Goal: Transaction & Acquisition: Download file/media

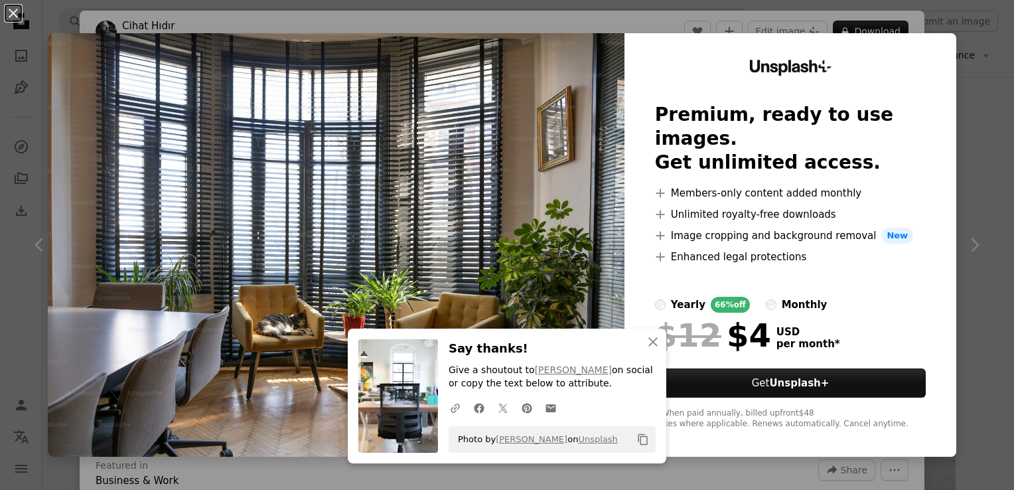
scroll to position [664, 0]
click at [978, 177] on div "An X shape An X shape Close Say thanks! Give a shoutout to [PERSON_NAME] on soc…" at bounding box center [507, 245] width 1014 height 490
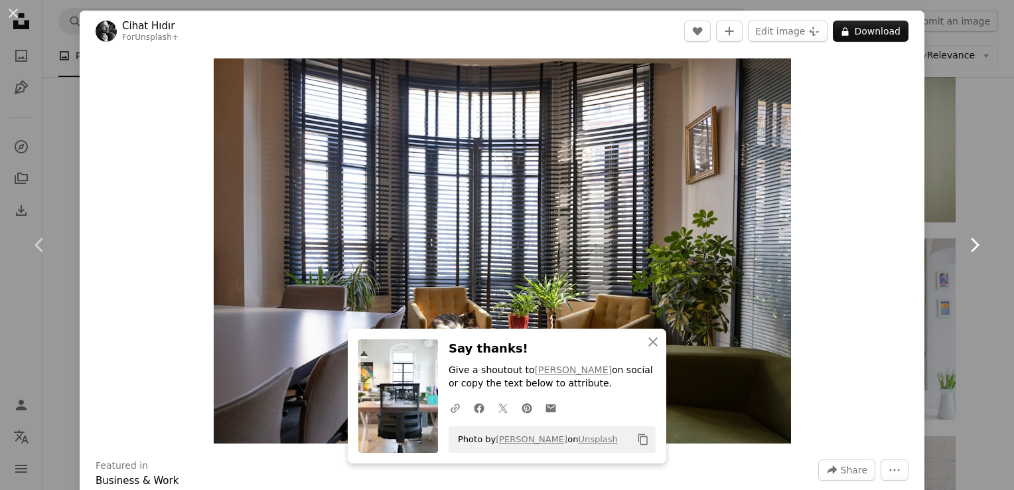
click at [964, 246] on icon "Chevron right" at bounding box center [974, 244] width 21 height 21
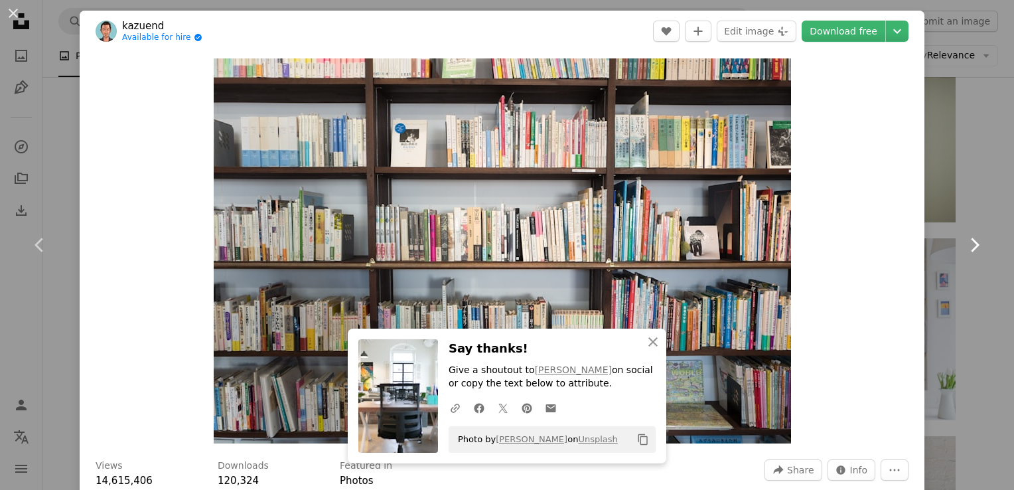
click at [964, 246] on icon "Chevron right" at bounding box center [974, 244] width 21 height 21
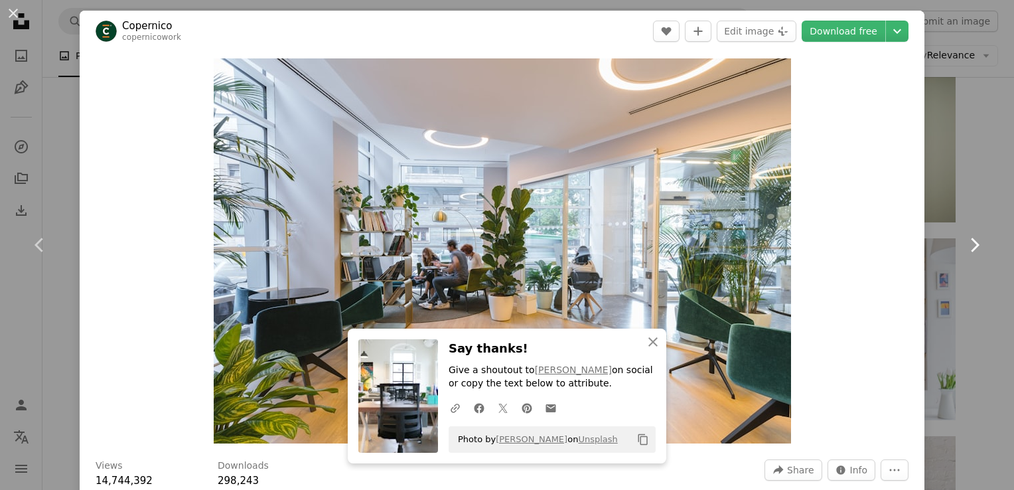
click at [964, 246] on icon "Chevron right" at bounding box center [974, 244] width 21 height 21
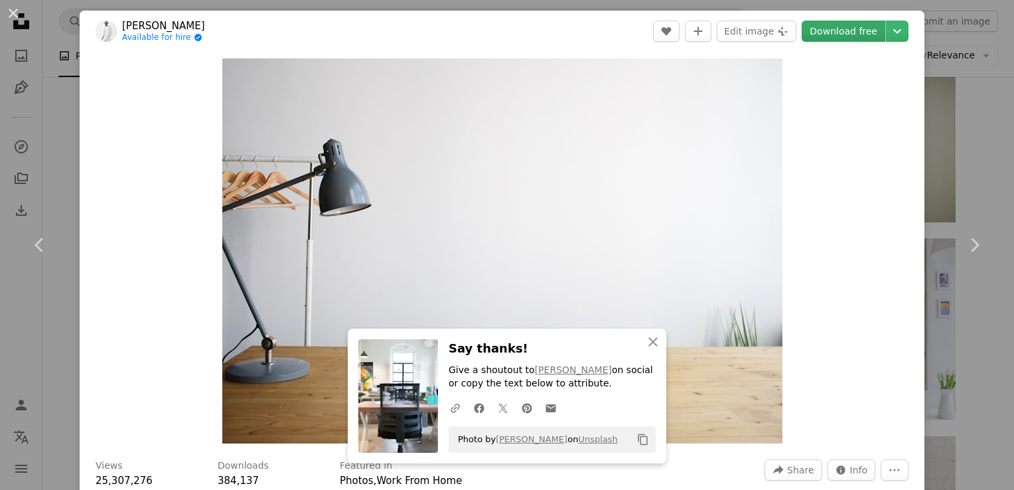
click at [834, 33] on link "Download free" at bounding box center [844, 31] width 84 height 21
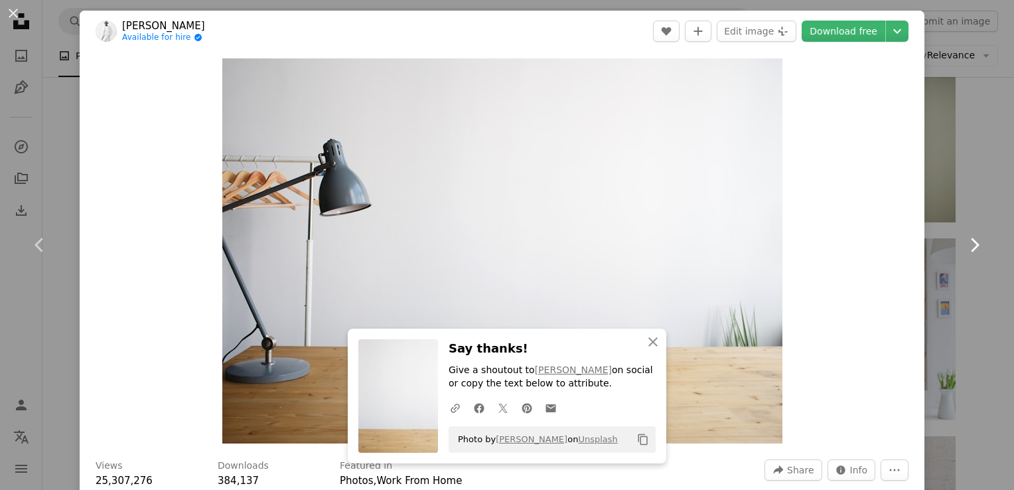
click at [964, 251] on icon "Chevron right" at bounding box center [974, 244] width 21 height 21
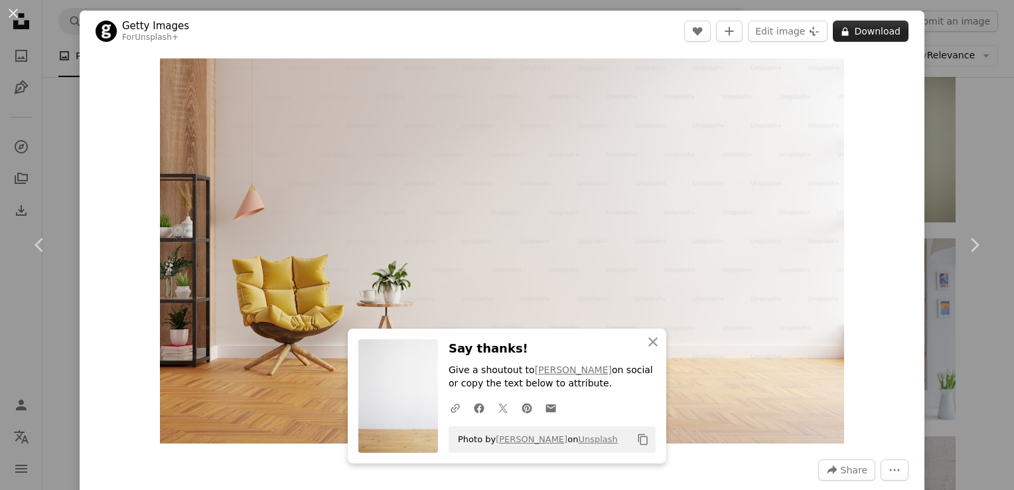
click at [852, 33] on button "A lock Download" at bounding box center [871, 31] width 76 height 21
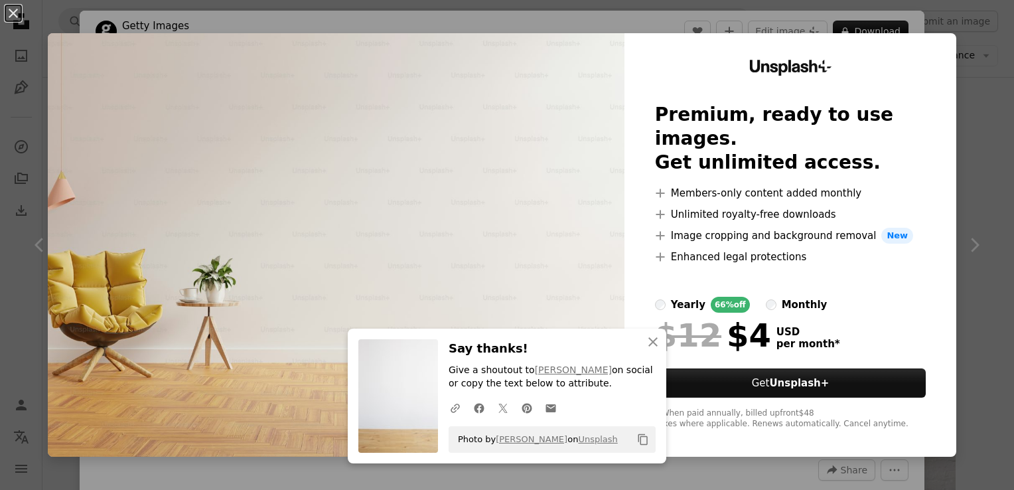
click at [969, 108] on div "An X shape An X shape Close Say thanks! Give a shoutout to [PERSON_NAME] on soc…" at bounding box center [507, 245] width 1014 height 490
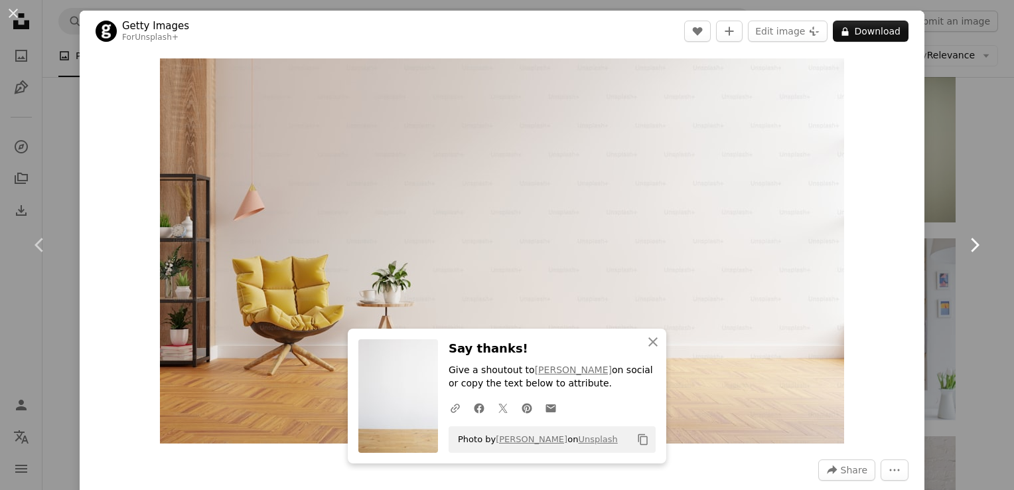
click at [964, 248] on icon "Chevron right" at bounding box center [974, 244] width 21 height 21
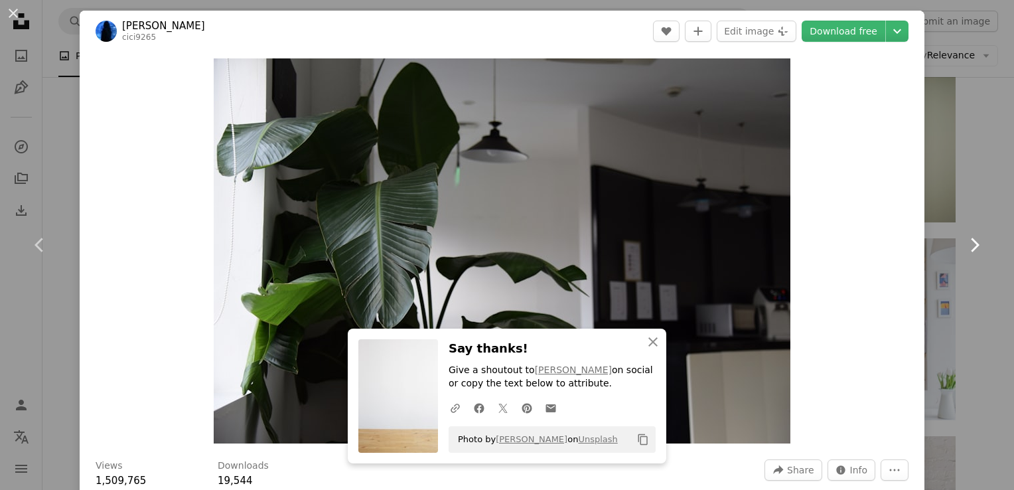
click at [964, 248] on icon "Chevron right" at bounding box center [974, 244] width 21 height 21
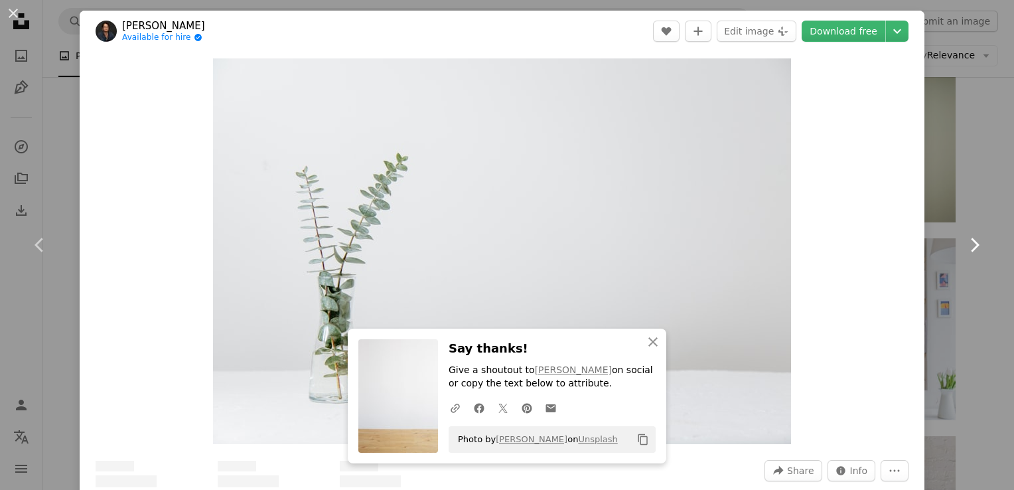
click at [964, 248] on icon "Chevron right" at bounding box center [974, 244] width 21 height 21
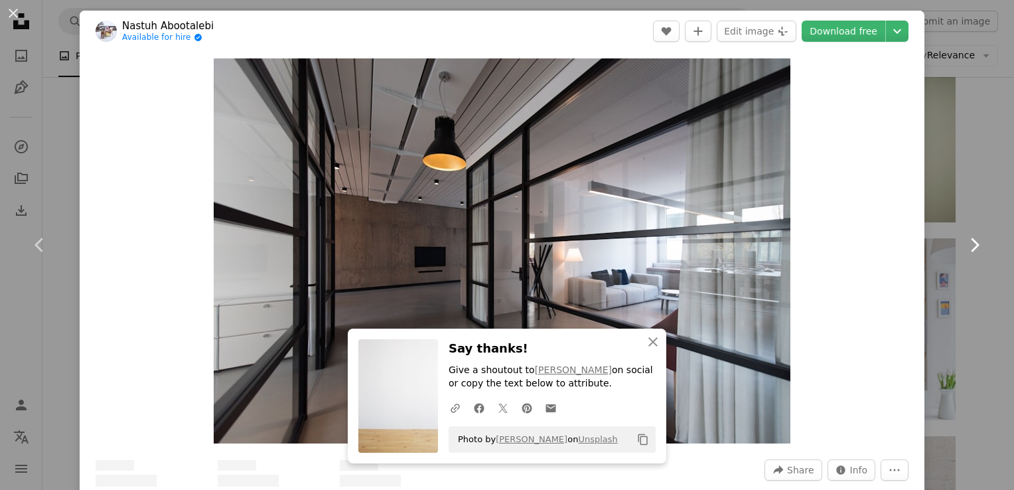
click at [964, 248] on icon "Chevron right" at bounding box center [974, 244] width 21 height 21
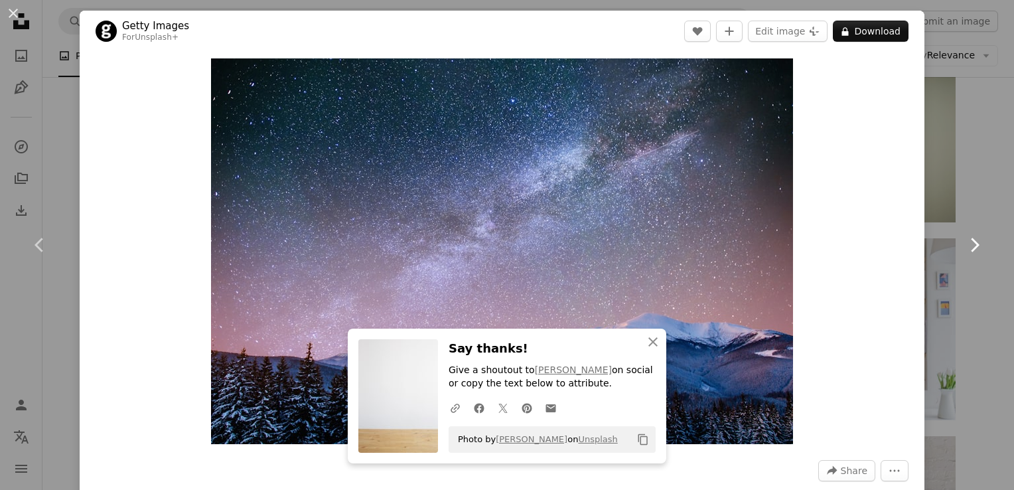
click at [964, 248] on icon "Chevron right" at bounding box center [974, 244] width 21 height 21
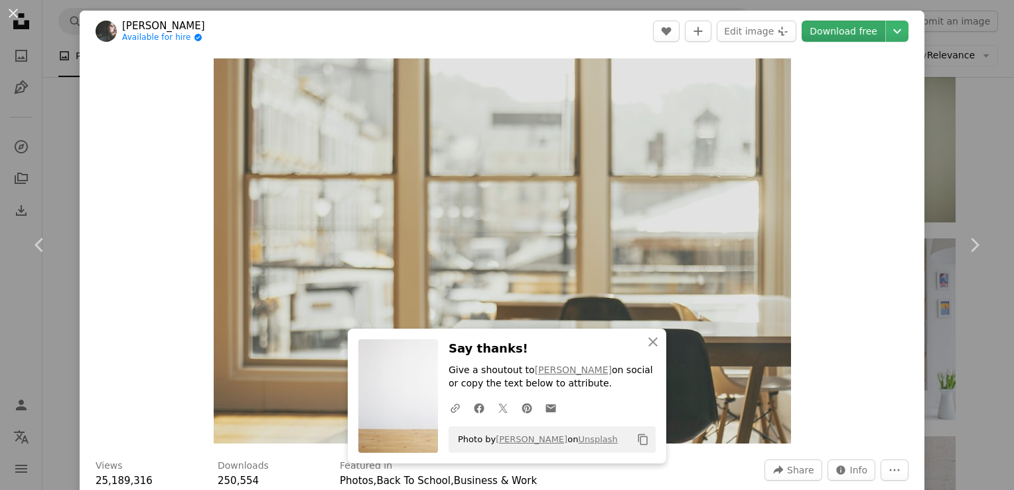
click at [820, 38] on link "Download free" at bounding box center [844, 31] width 84 height 21
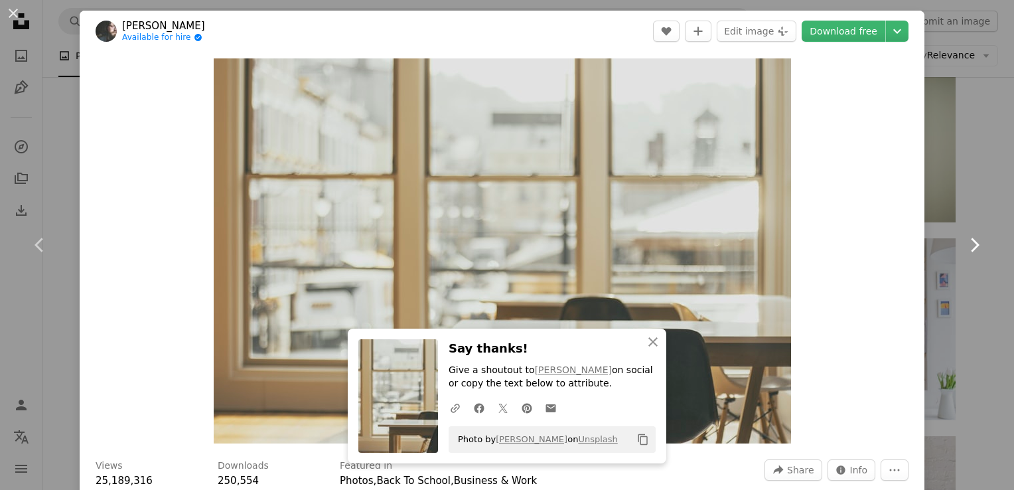
click at [964, 248] on icon "Chevron right" at bounding box center [974, 244] width 21 height 21
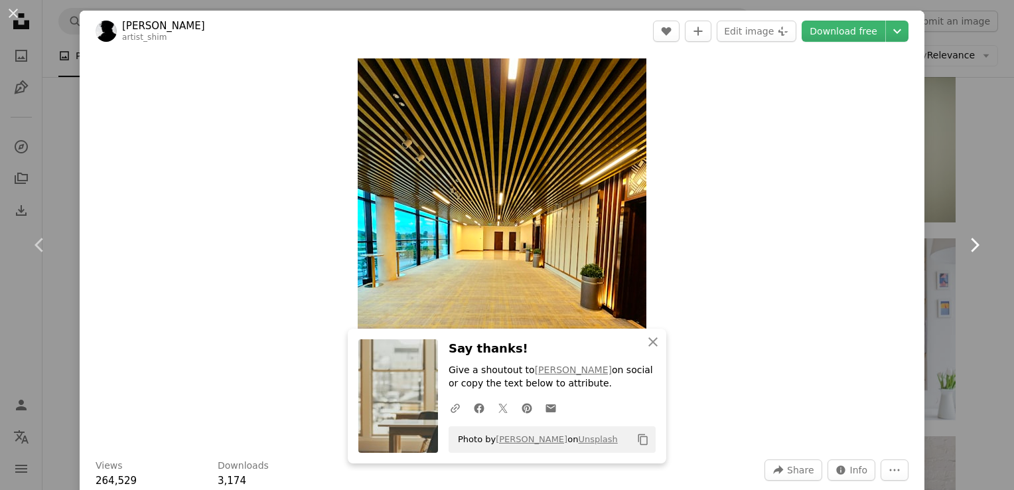
click at [964, 248] on icon "Chevron right" at bounding box center [974, 244] width 21 height 21
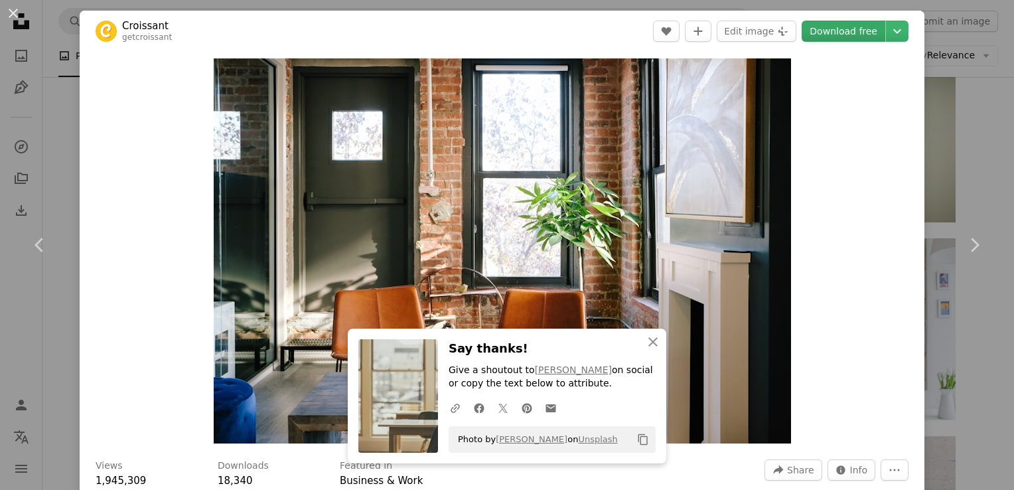
click at [850, 31] on link "Download free" at bounding box center [844, 31] width 84 height 21
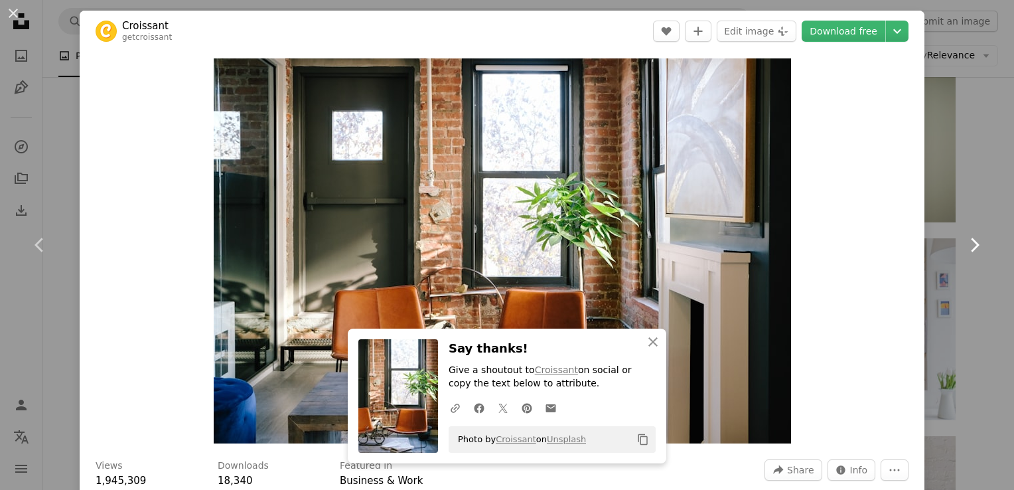
click at [964, 247] on icon "Chevron right" at bounding box center [974, 244] width 21 height 21
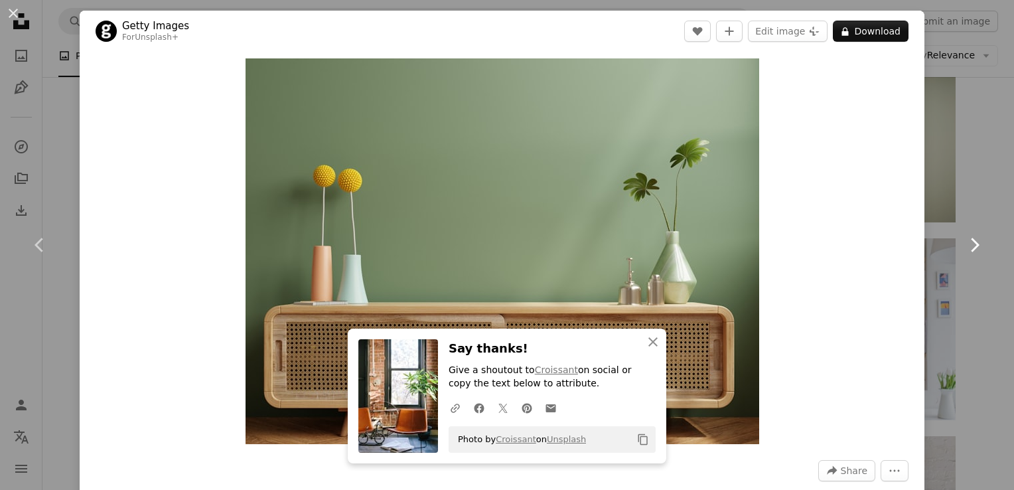
click at [964, 247] on icon "Chevron right" at bounding box center [974, 244] width 21 height 21
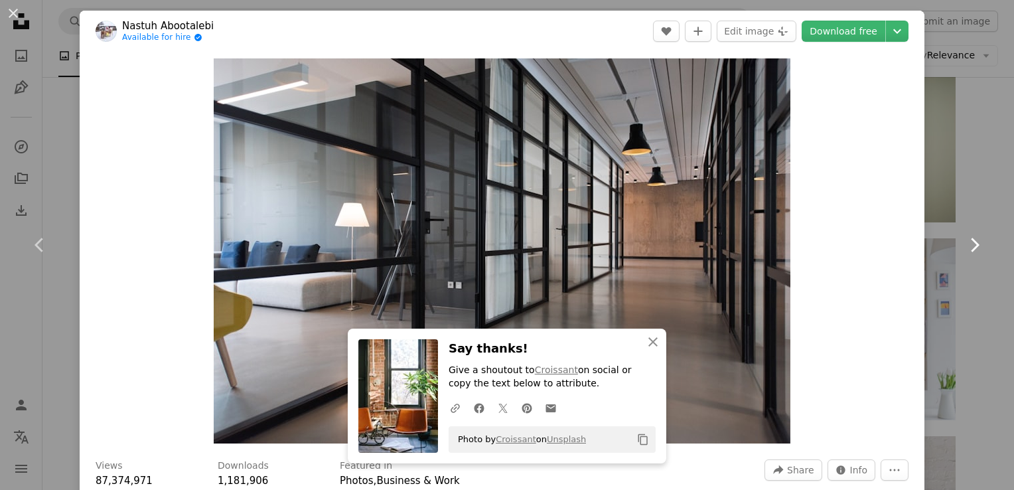
click at [964, 247] on icon "Chevron right" at bounding box center [974, 244] width 21 height 21
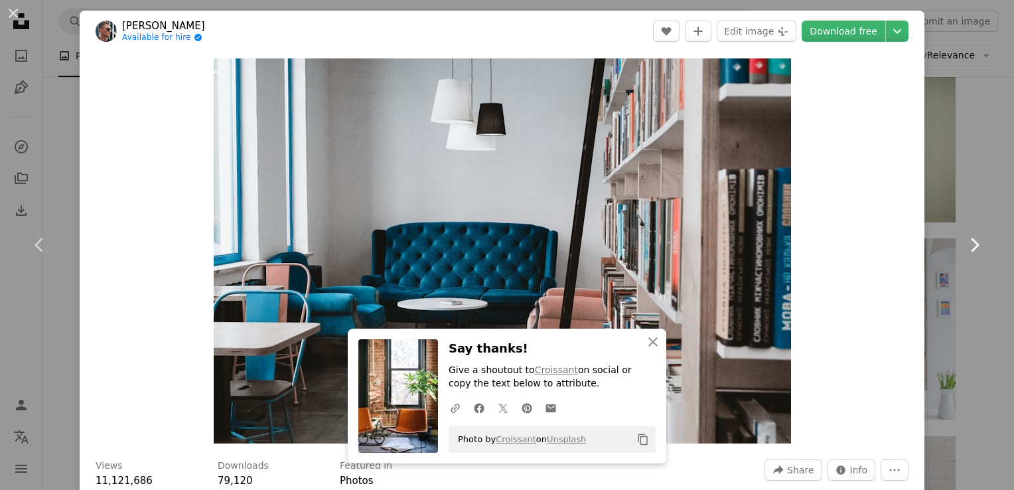
click at [964, 247] on icon "Chevron right" at bounding box center [974, 244] width 21 height 21
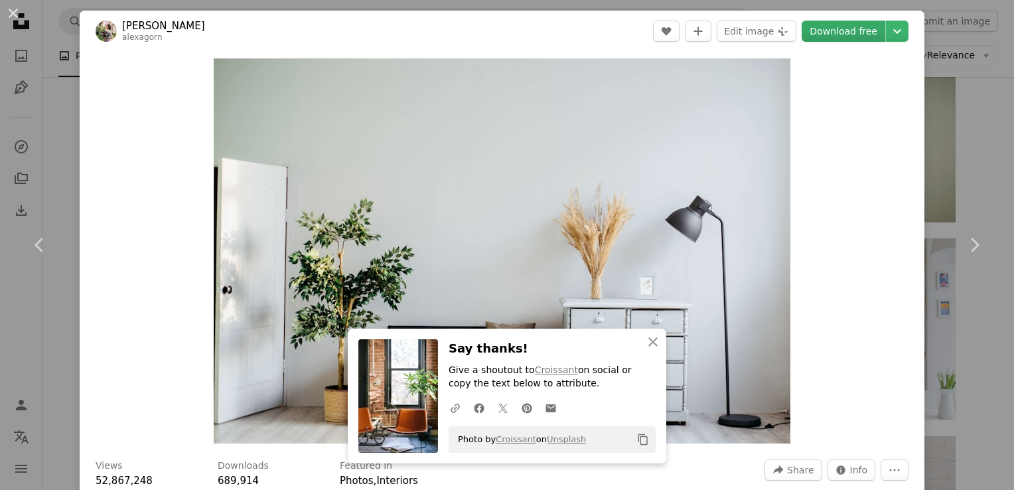
click at [845, 23] on link "Download free" at bounding box center [844, 31] width 84 height 21
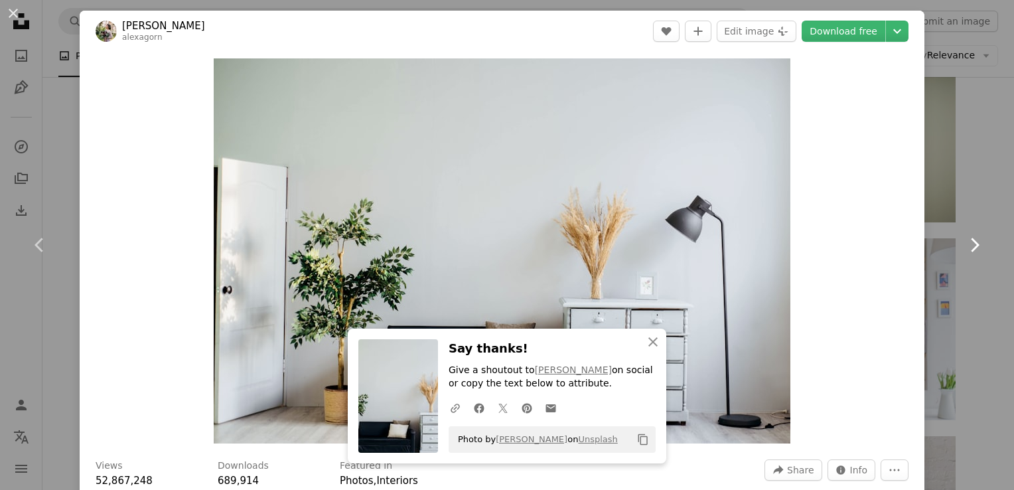
click at [953, 244] on link "Chevron right" at bounding box center [975, 244] width 80 height 127
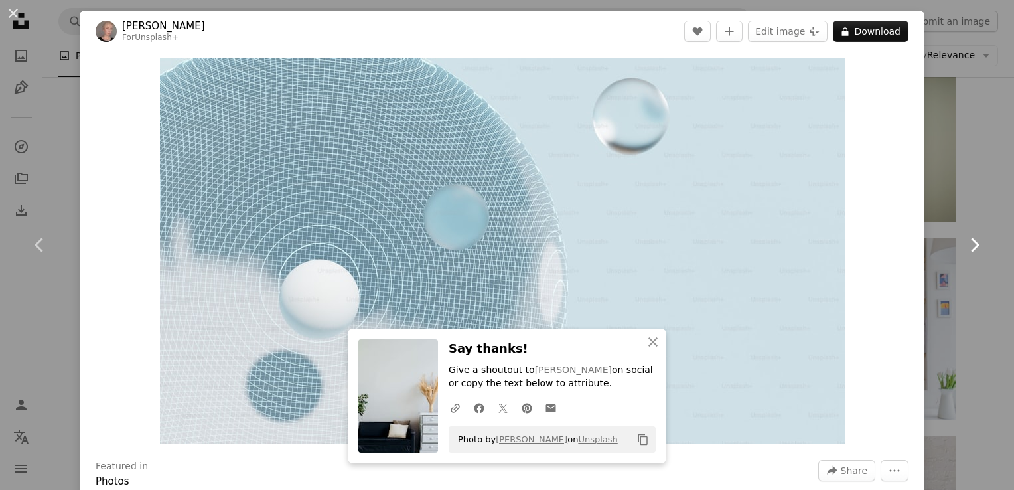
click at [953, 244] on link "Chevron right" at bounding box center [975, 244] width 80 height 127
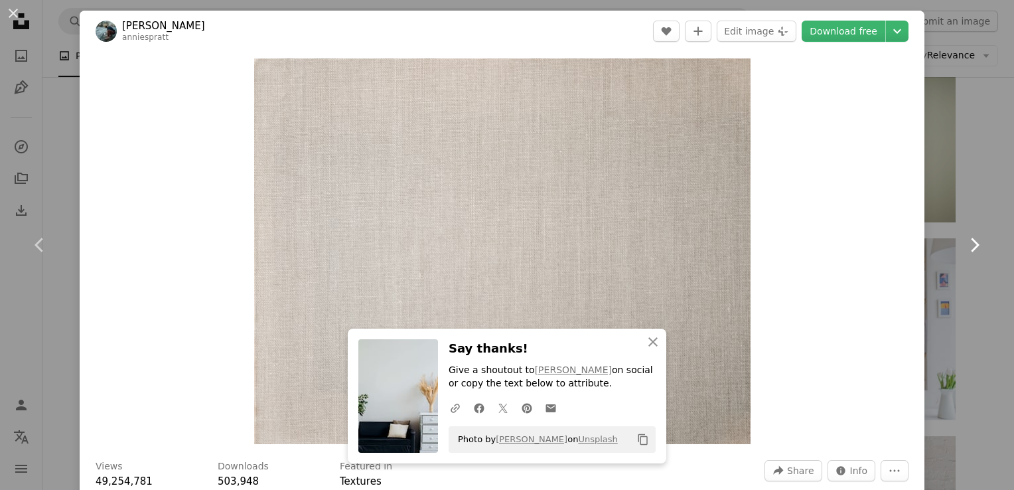
click at [953, 244] on link "Chevron right" at bounding box center [975, 244] width 80 height 127
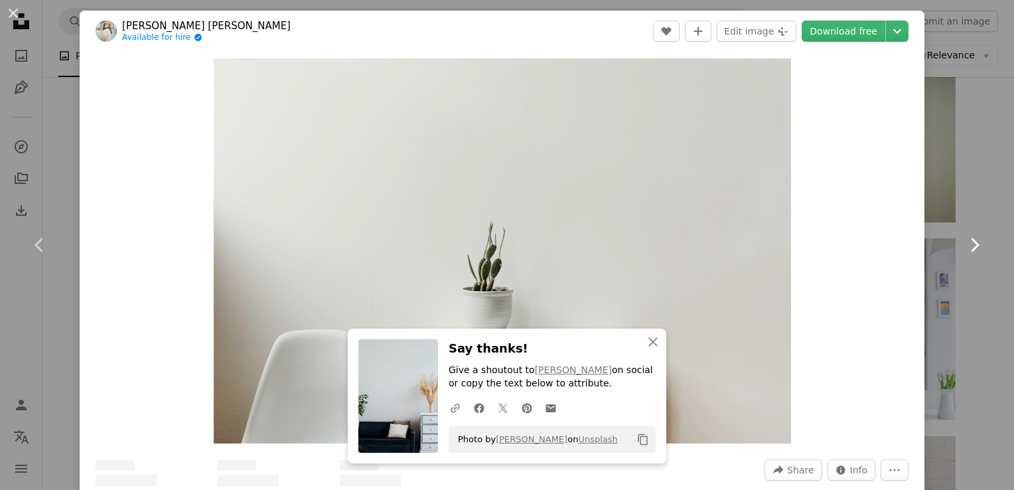
click at [953, 244] on link "Chevron right" at bounding box center [975, 244] width 80 height 127
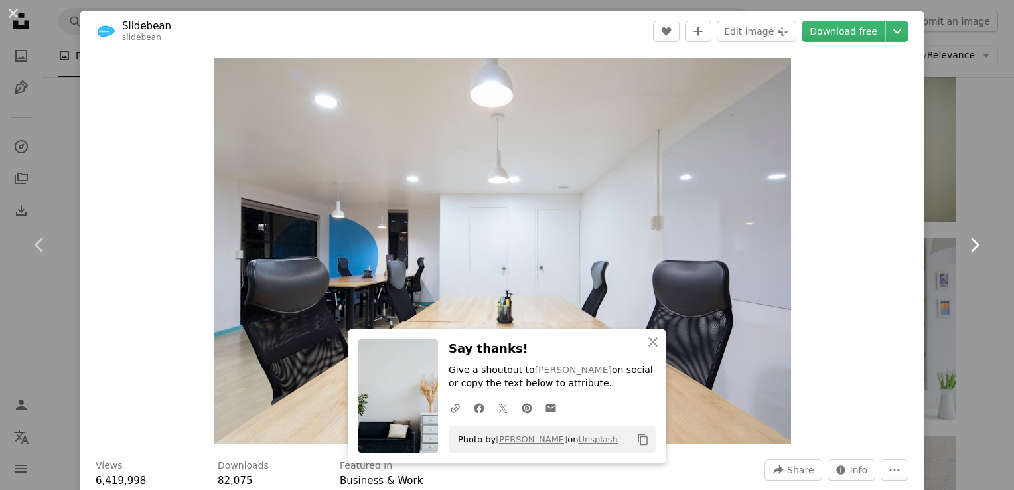
click at [953, 244] on link "Chevron right" at bounding box center [975, 244] width 80 height 127
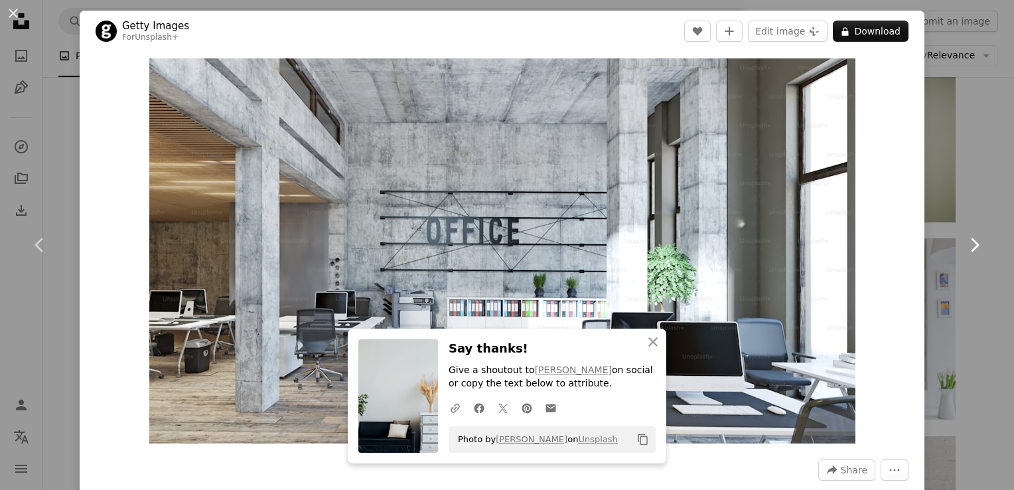
click at [953, 244] on link "Chevron right" at bounding box center [975, 244] width 80 height 127
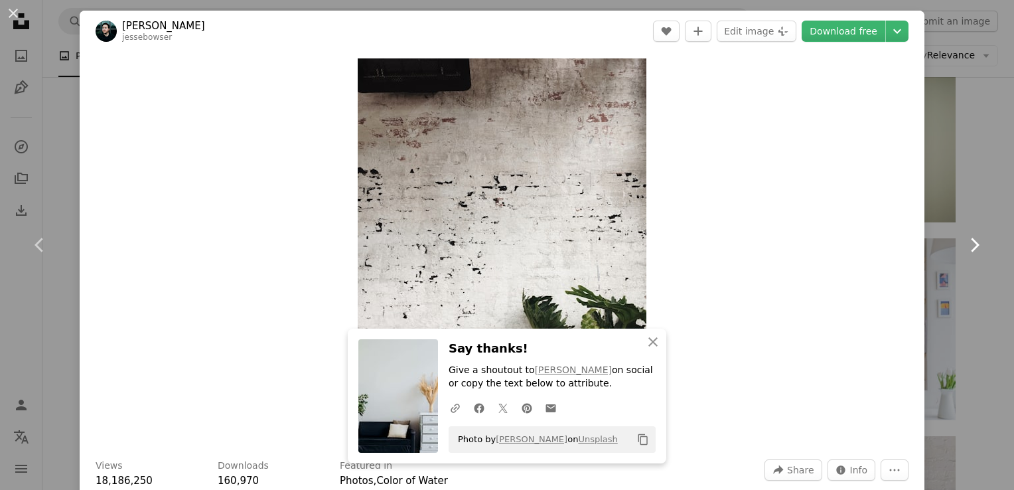
click at [953, 244] on link "Chevron right" at bounding box center [975, 244] width 80 height 127
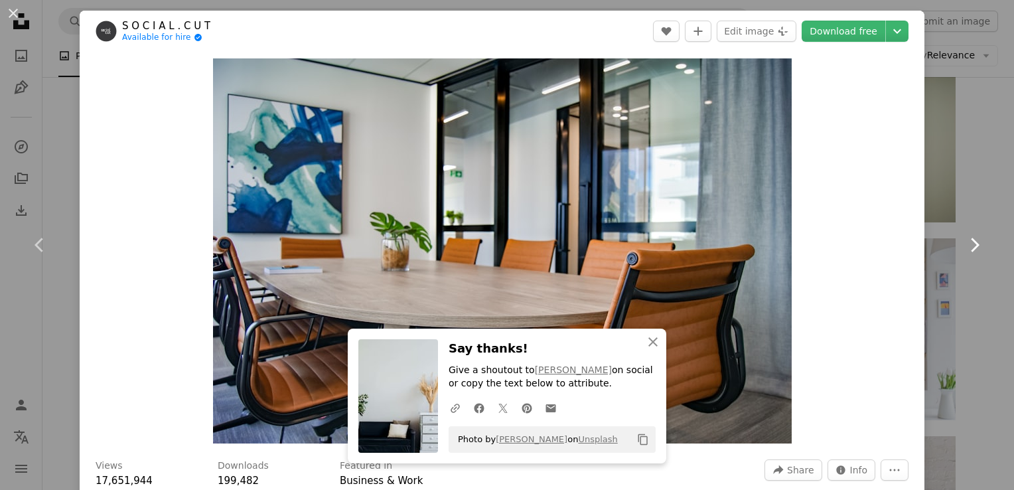
click at [953, 244] on link "Chevron right" at bounding box center [975, 244] width 80 height 127
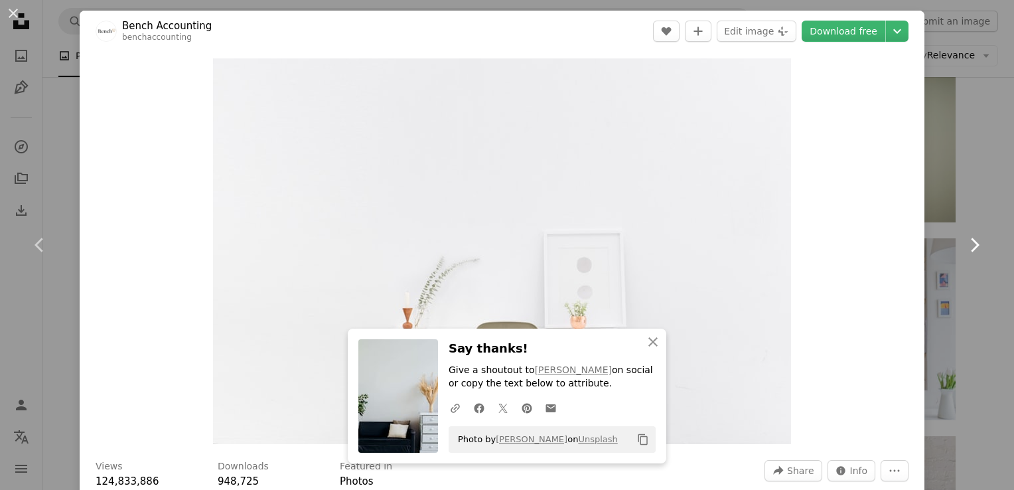
click at [953, 244] on link "Chevron right" at bounding box center [975, 244] width 80 height 127
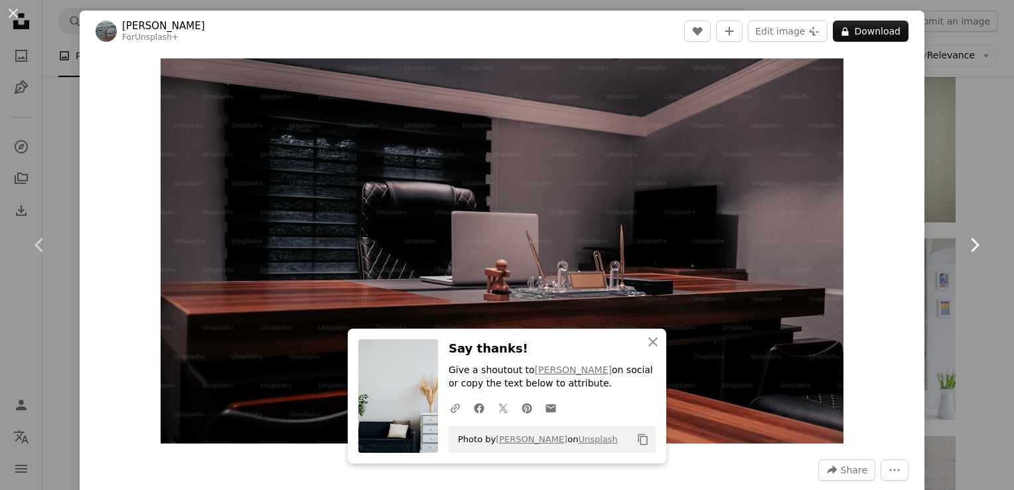
click at [953, 244] on link "Chevron right" at bounding box center [975, 244] width 80 height 127
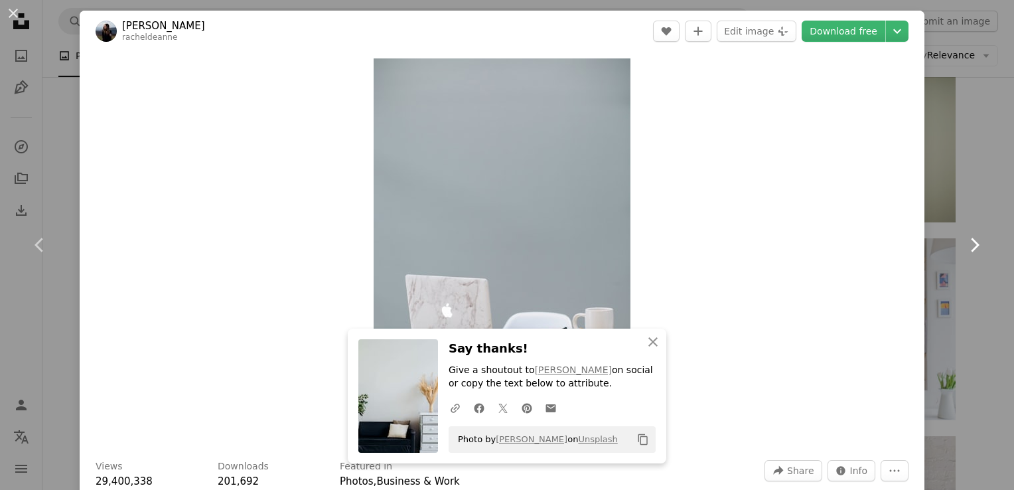
click at [953, 244] on link "Chevron right" at bounding box center [975, 244] width 80 height 127
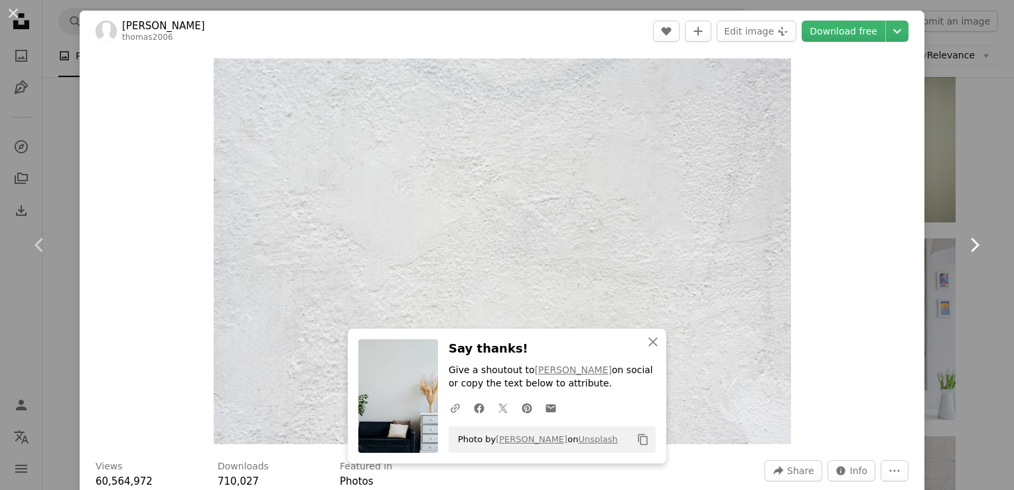
click at [953, 244] on link "Chevron right" at bounding box center [975, 244] width 80 height 127
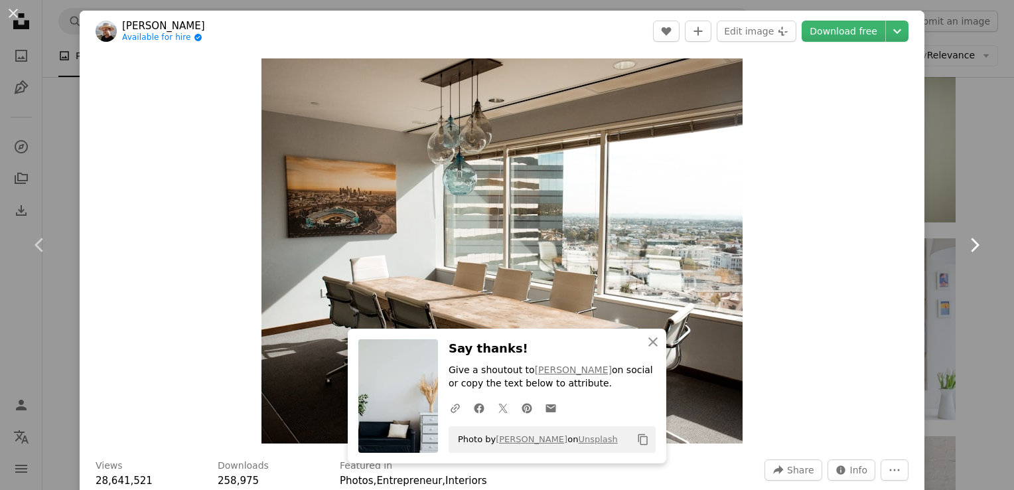
click at [953, 244] on link "Chevron right" at bounding box center [975, 244] width 80 height 127
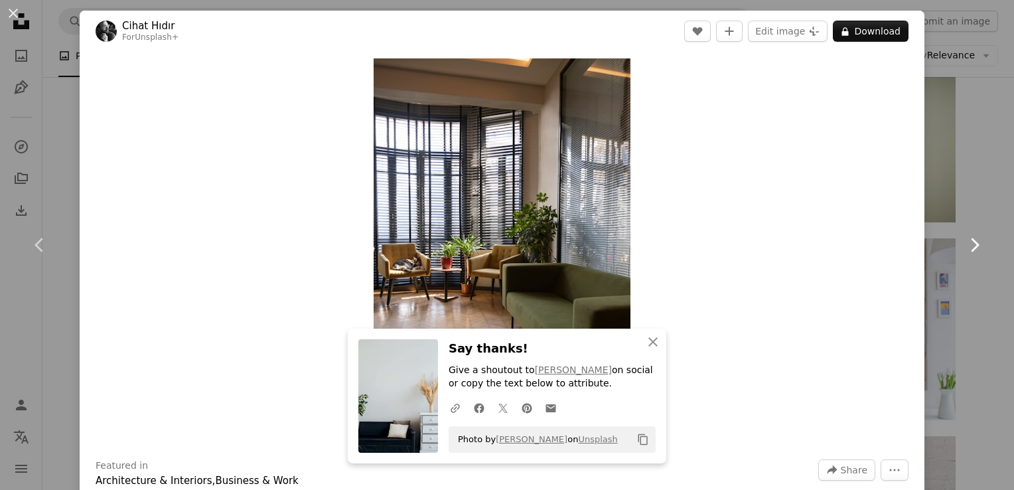
click at [953, 244] on link "Chevron right" at bounding box center [975, 244] width 80 height 127
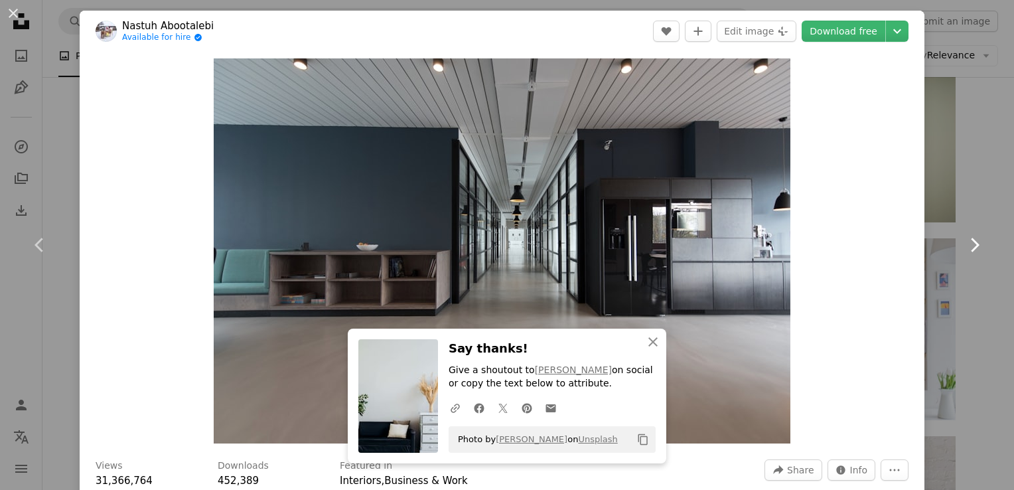
click at [953, 244] on link "Chevron right" at bounding box center [975, 244] width 80 height 127
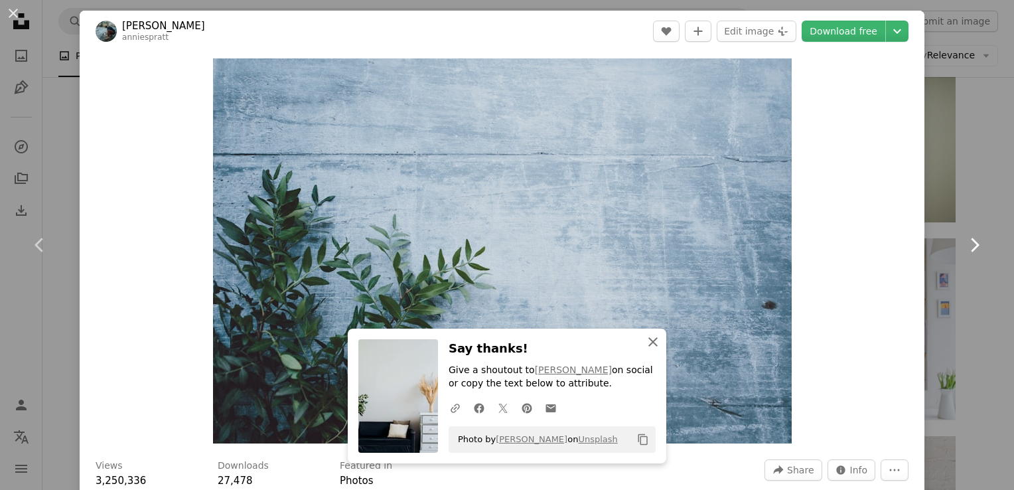
drag, startPoint x: 643, startPoint y: 341, endPoint x: 968, endPoint y: 250, distance: 337.1
click at [968, 250] on icon "Chevron right" at bounding box center [974, 244] width 21 height 21
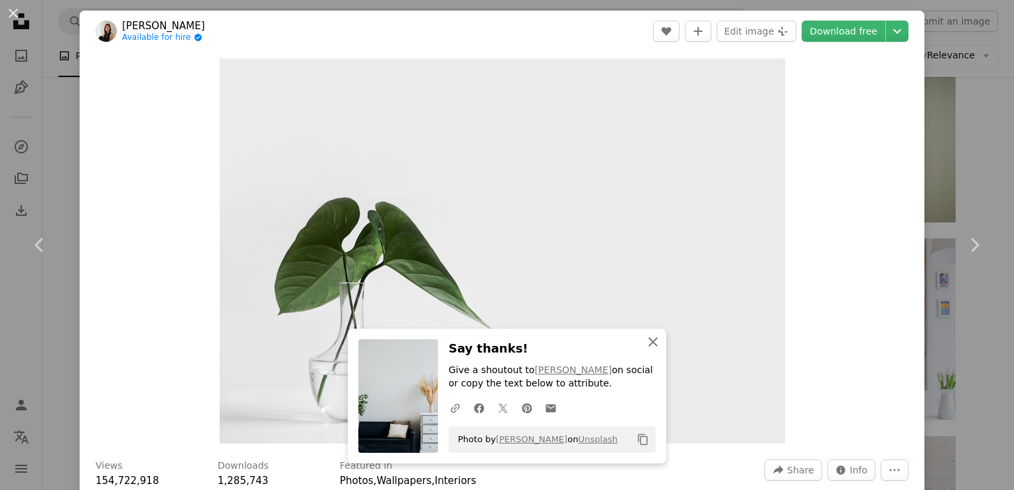
click at [649, 340] on icon "button" at bounding box center [653, 341] width 9 height 9
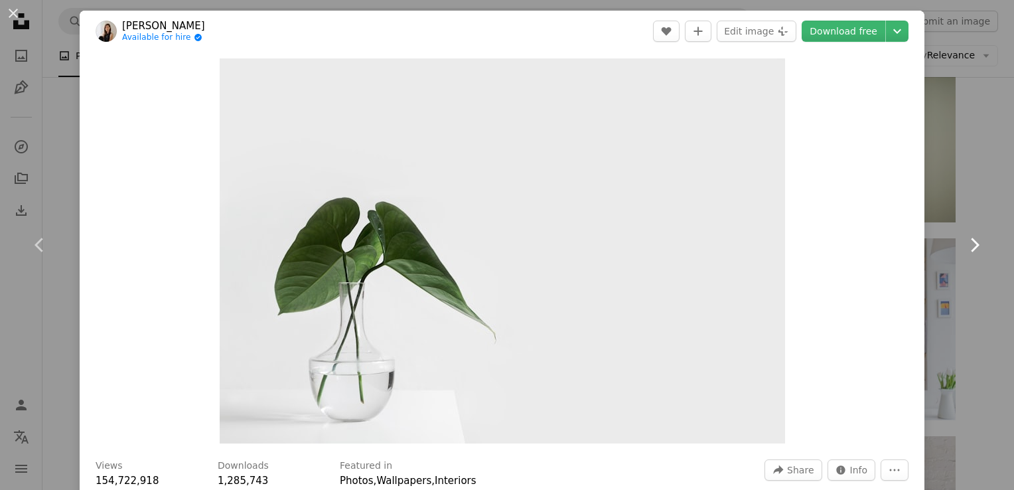
click at [971, 243] on icon at bounding box center [975, 245] width 9 height 14
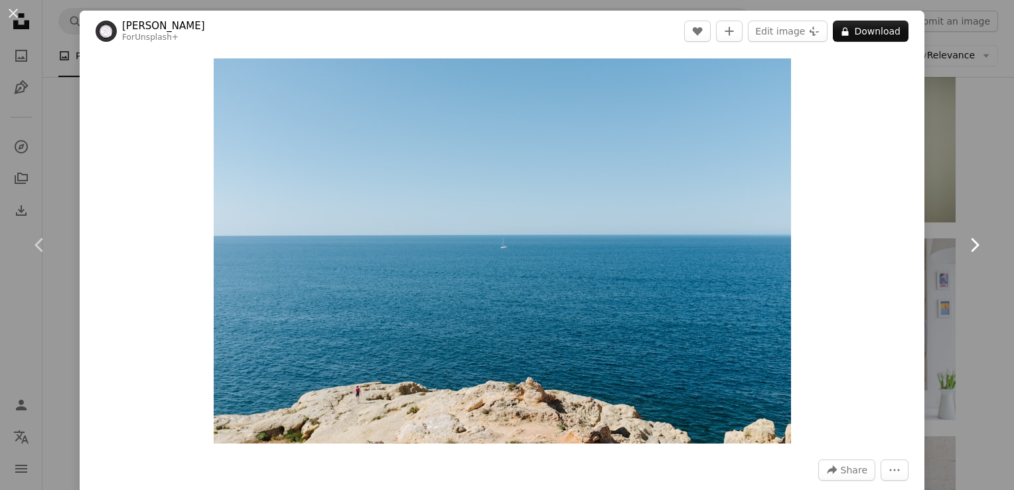
click at [971, 243] on icon at bounding box center [975, 245] width 9 height 14
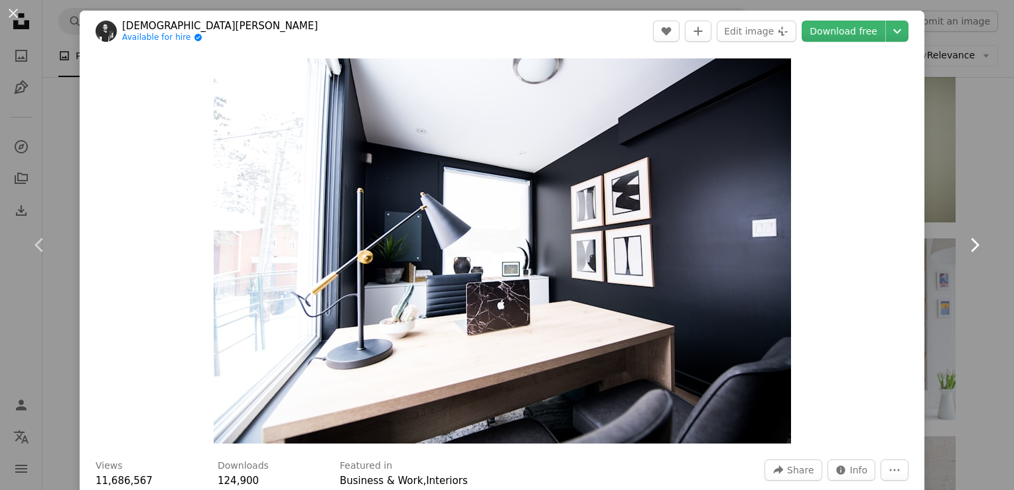
click at [971, 243] on icon at bounding box center [975, 245] width 9 height 14
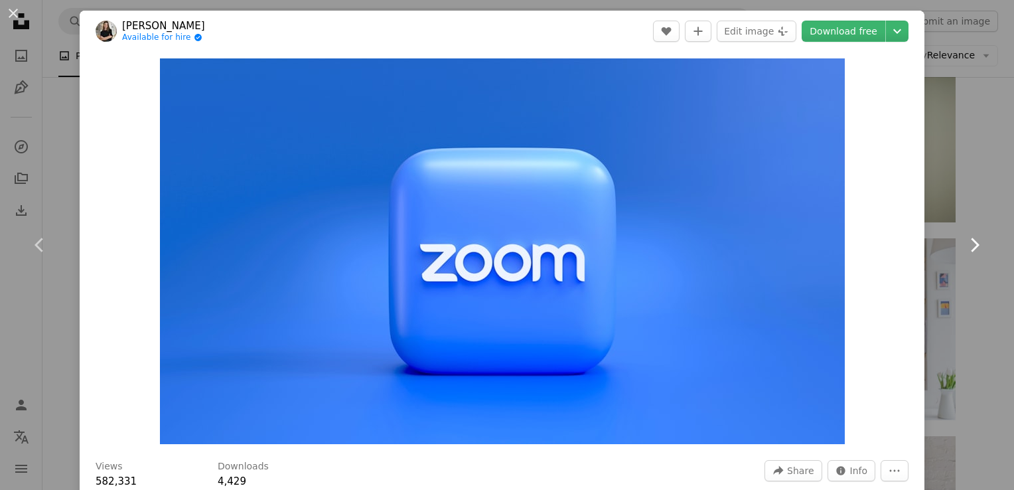
click at [971, 243] on icon at bounding box center [975, 245] width 9 height 14
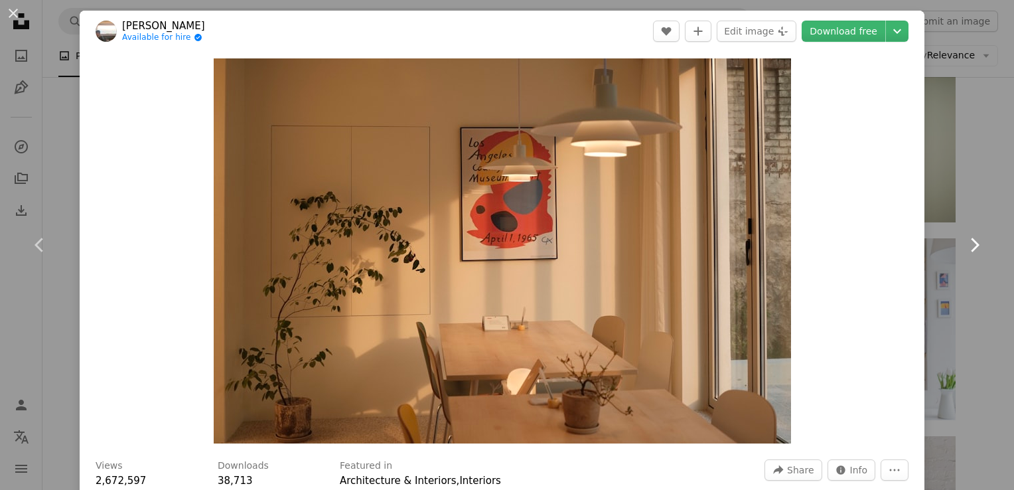
click at [971, 243] on icon at bounding box center [975, 245] width 9 height 14
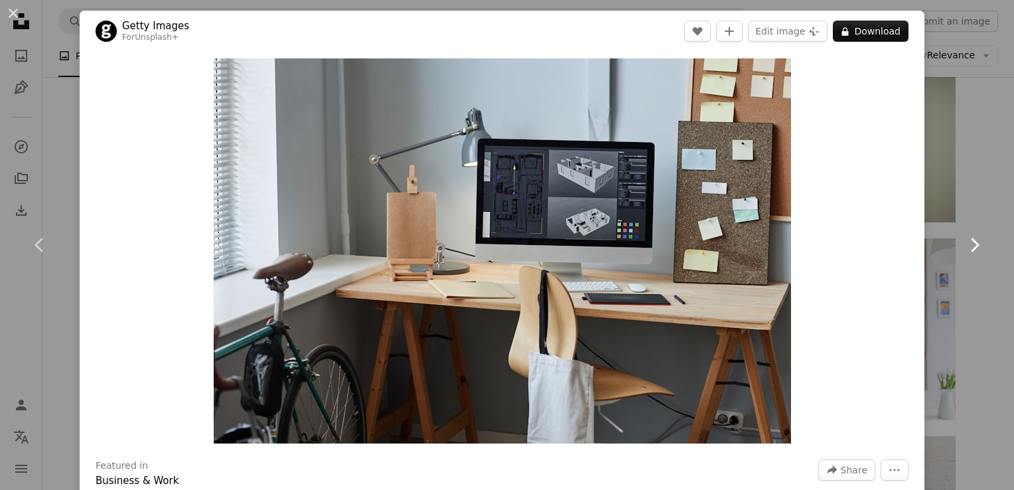
click at [971, 243] on icon at bounding box center [975, 245] width 9 height 14
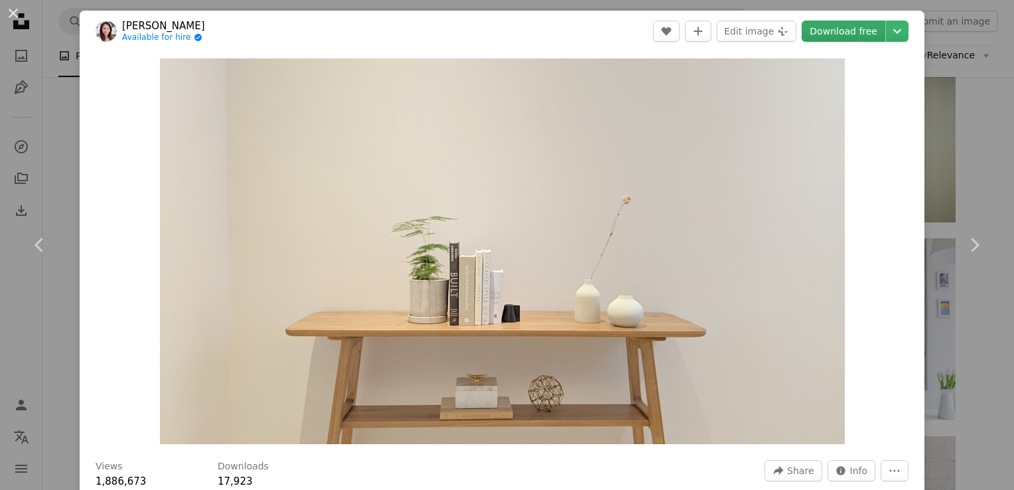
click at [848, 35] on link "Download free" at bounding box center [844, 31] width 84 height 21
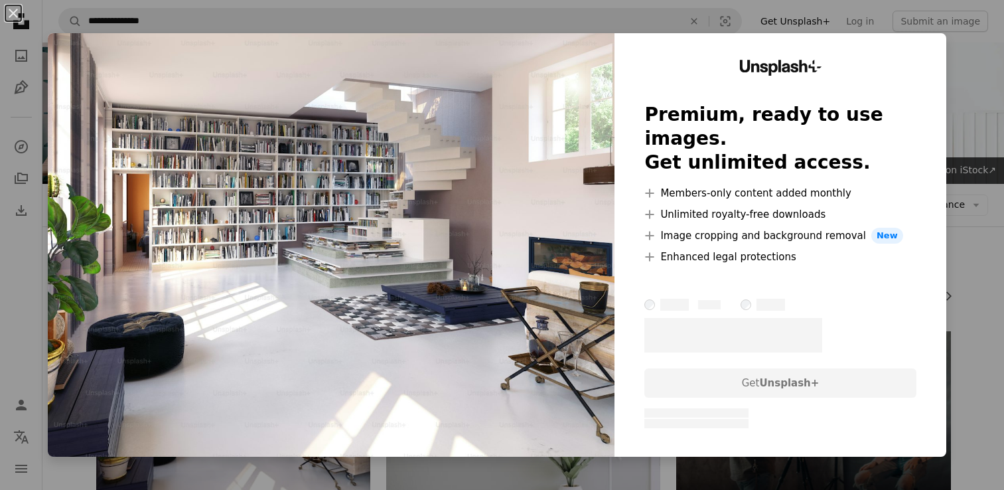
scroll to position [223, 0]
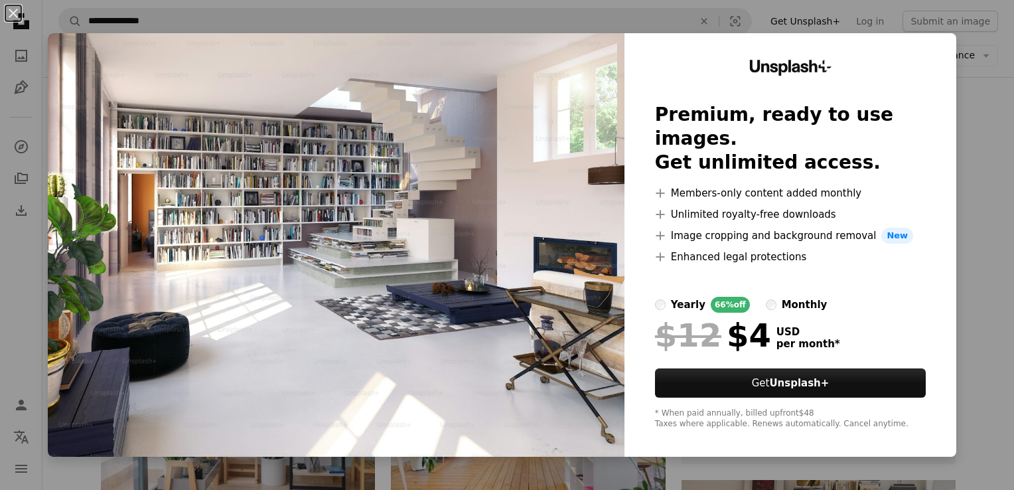
click at [993, 78] on div "An X shape Unsplash+ Premium, ready to use images. Get unlimited access. A plus…" at bounding box center [507, 245] width 1014 height 490
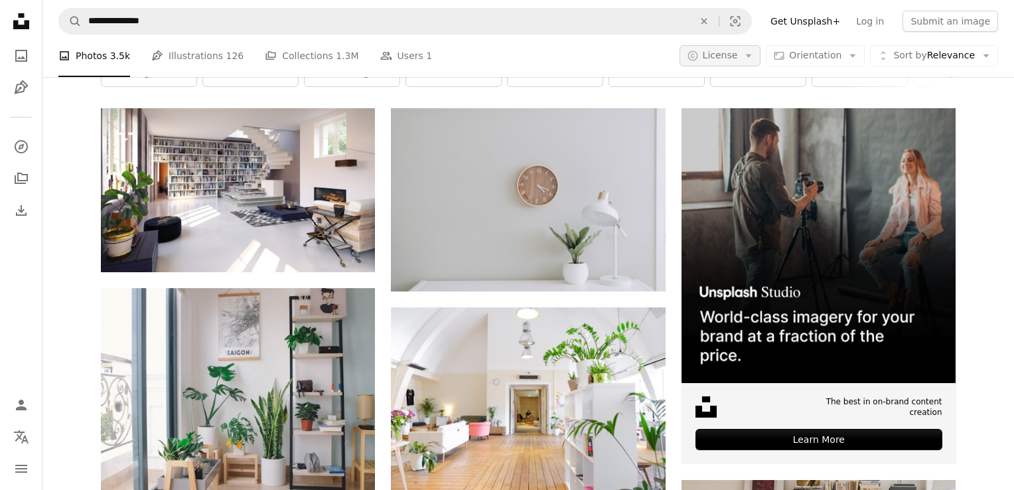
click at [735, 59] on span "License" at bounding box center [720, 55] width 35 height 11
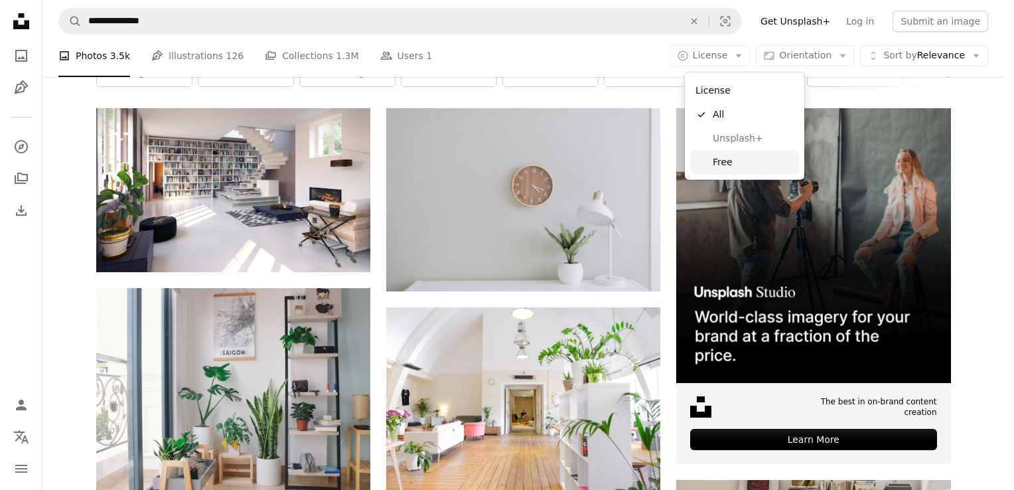
click at [725, 158] on span "Free" at bounding box center [753, 162] width 81 height 13
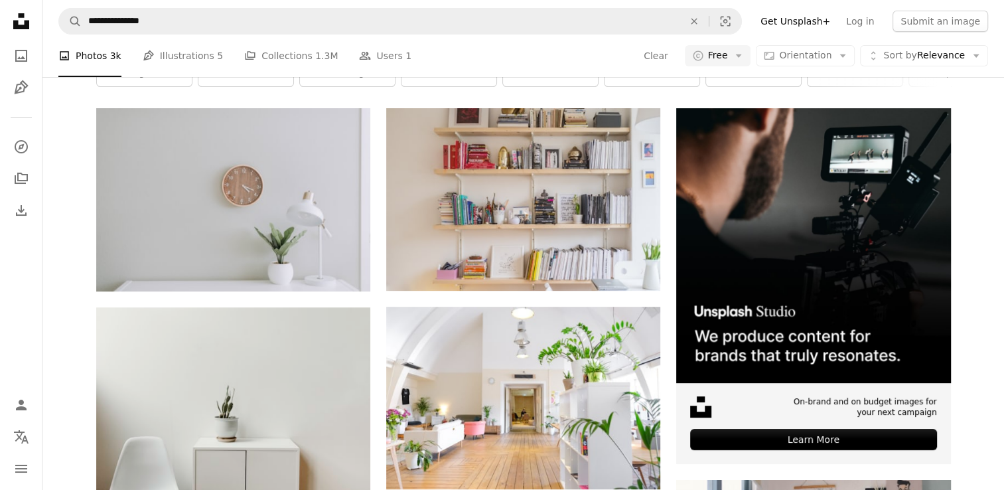
scroll to position [599, 0]
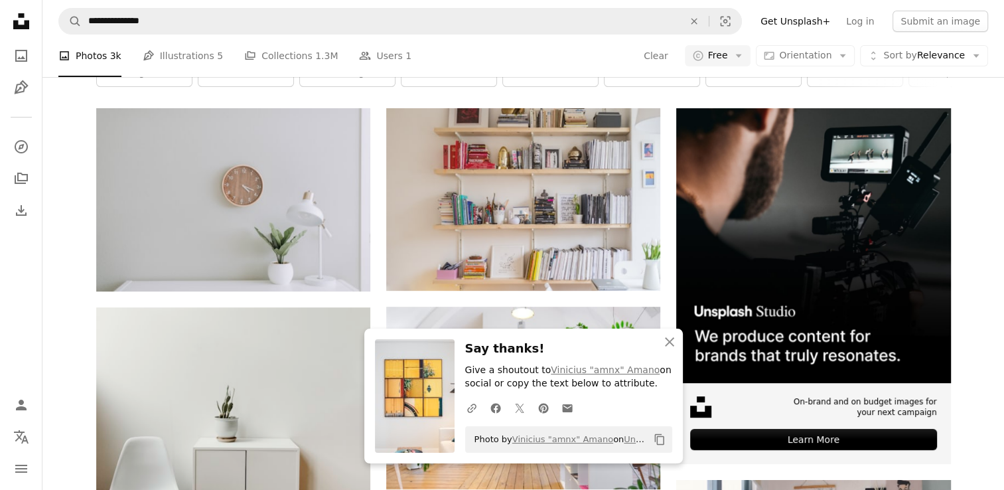
scroll to position [1324, 0]
click at [666, 349] on icon "An X shape" at bounding box center [670, 342] width 16 height 16
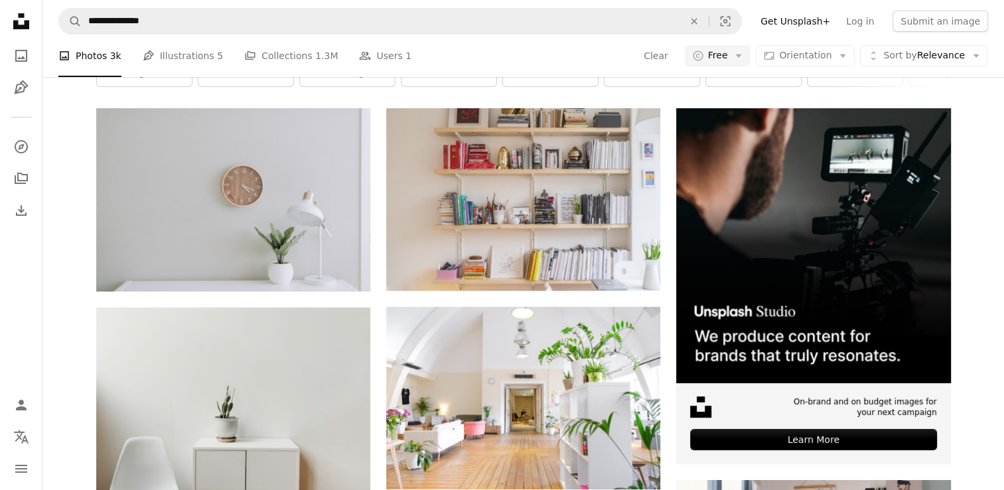
scroll to position [61, 0]
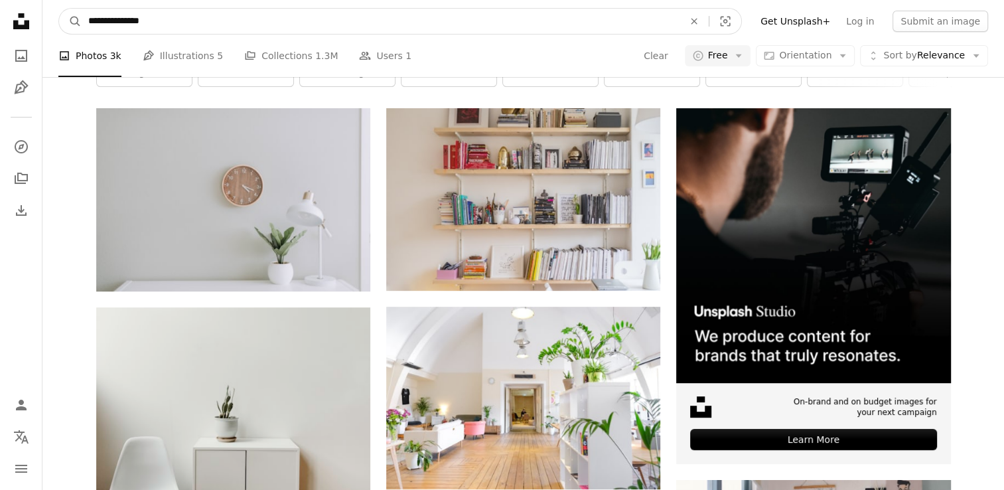
click at [113, 17] on input "**********" at bounding box center [381, 21] width 598 height 25
drag, startPoint x: 113, startPoint y: 17, endPoint x: 28, endPoint y: 14, distance: 85.0
type input "**********"
click at [59, 9] on button "A magnifying glass" at bounding box center [70, 21] width 23 height 25
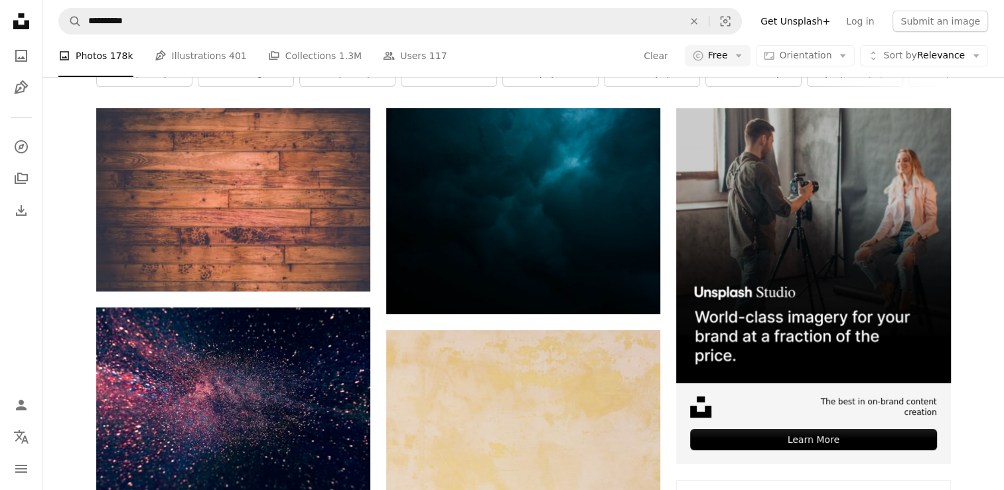
scroll to position [1714, 0]
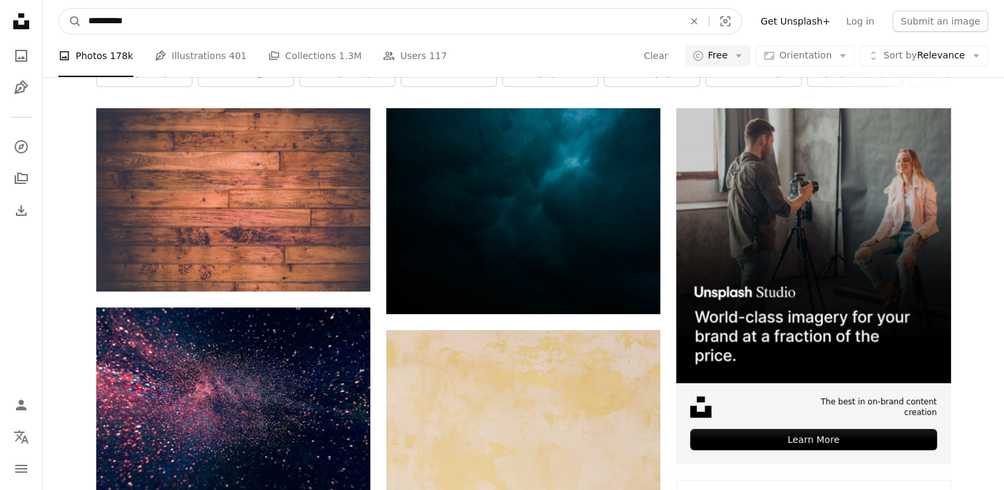
click at [218, 22] on input "**********" at bounding box center [381, 21] width 598 height 25
type input "**********"
click at [59, 9] on button "A magnifying glass" at bounding box center [70, 21] width 23 height 25
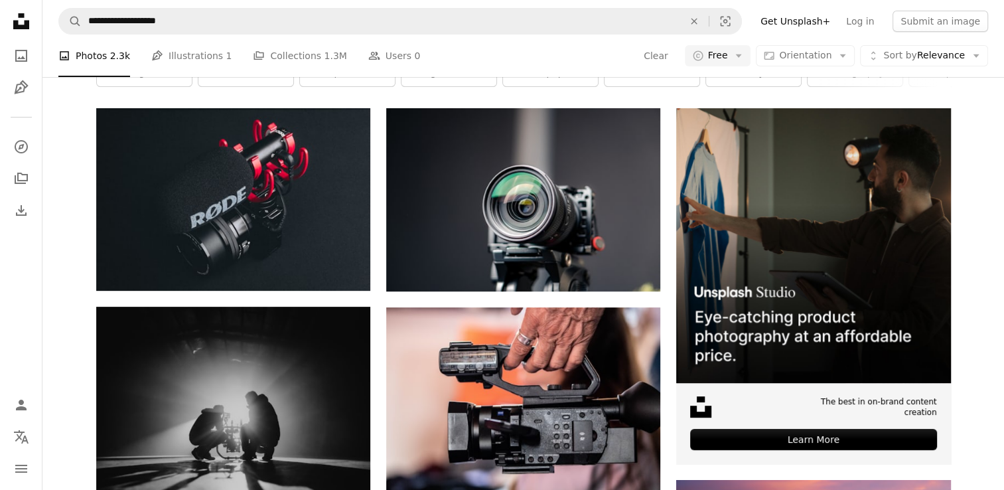
scroll to position [857, 0]
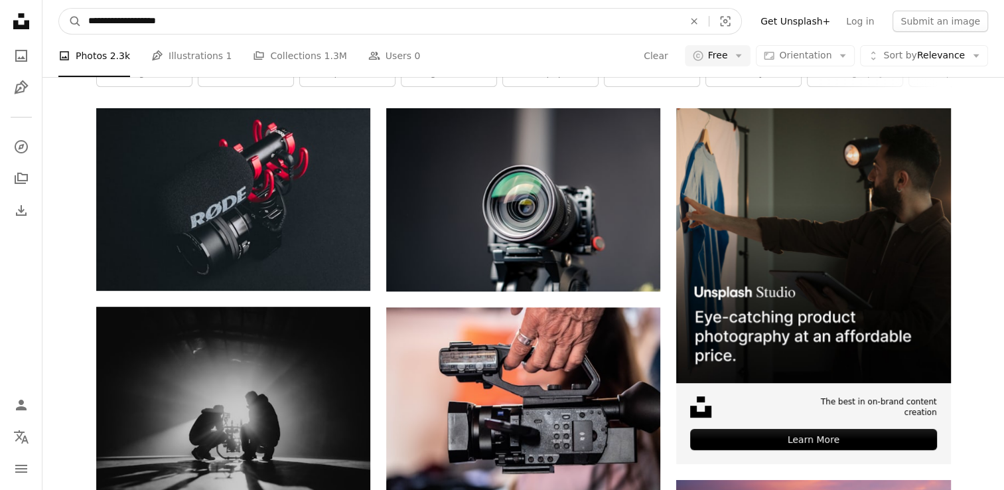
click at [281, 25] on input "**********" at bounding box center [381, 21] width 598 height 25
type input "**********"
click at [59, 9] on button "A magnifying glass" at bounding box center [70, 21] width 23 height 25
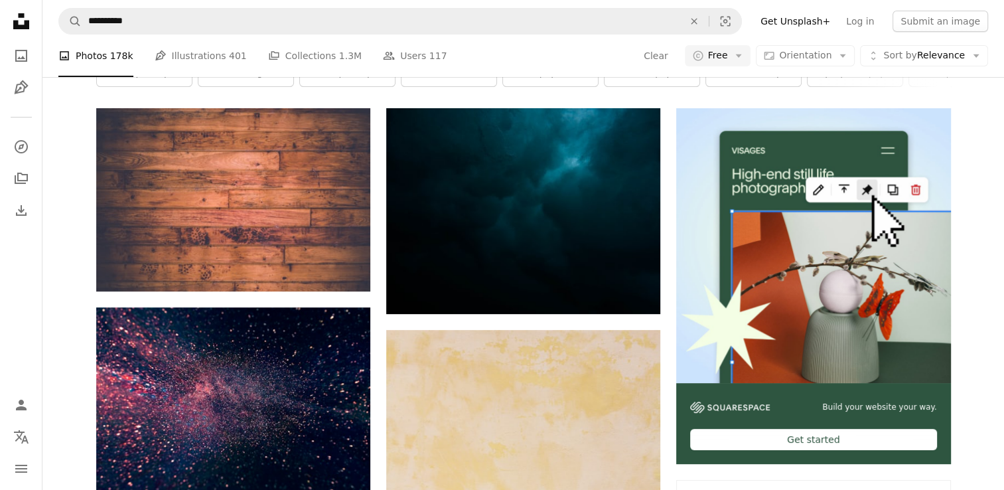
scroll to position [3000, 0]
